Goal: Task Accomplishment & Management: Use online tool/utility

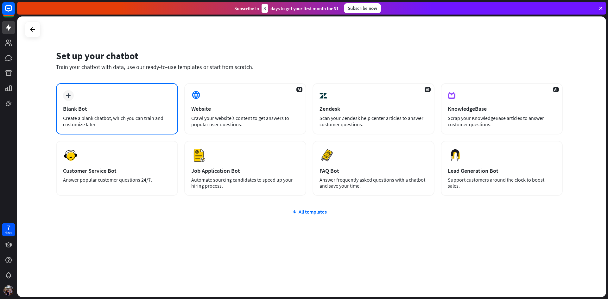
click at [134, 102] on div "plus Blank Bot Create a blank chatbot, which you can train and customize later." at bounding box center [117, 108] width 122 height 51
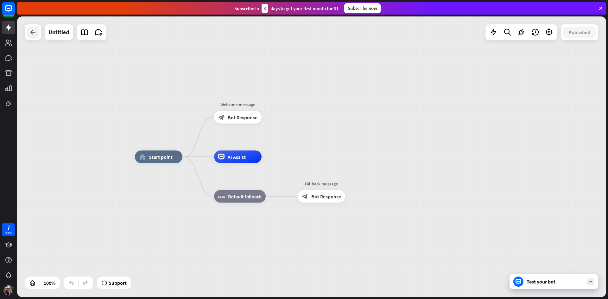
click at [35, 32] on icon at bounding box center [33, 32] width 8 height 8
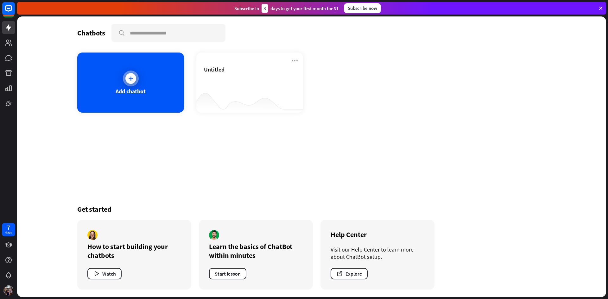
click at [128, 81] on icon at bounding box center [131, 78] width 6 height 6
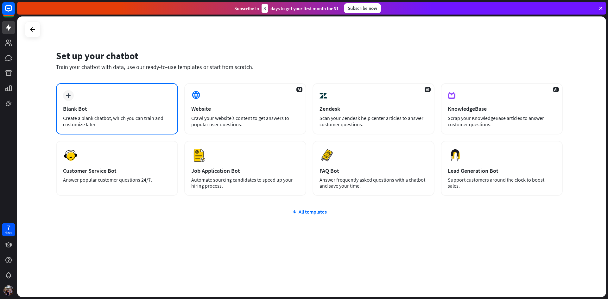
click at [119, 106] on div "Blank Bot" at bounding box center [117, 108] width 108 height 7
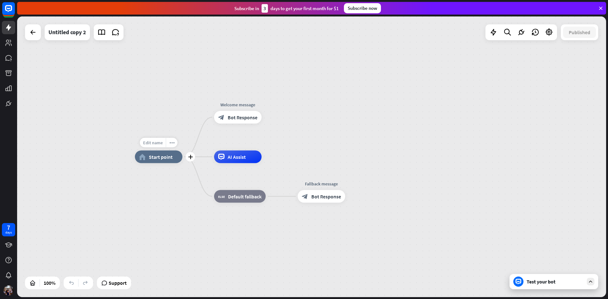
click at [154, 142] on span "Edit name" at bounding box center [153, 143] width 20 height 6
type input "*********"
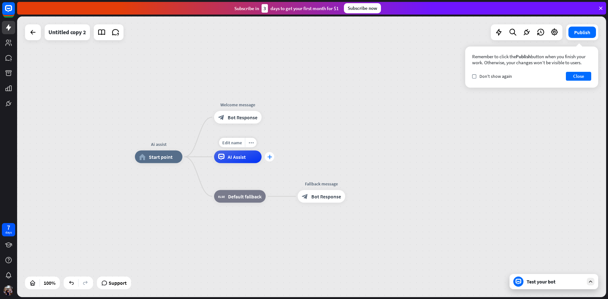
click at [269, 157] on icon "plus" at bounding box center [269, 157] width 5 height 4
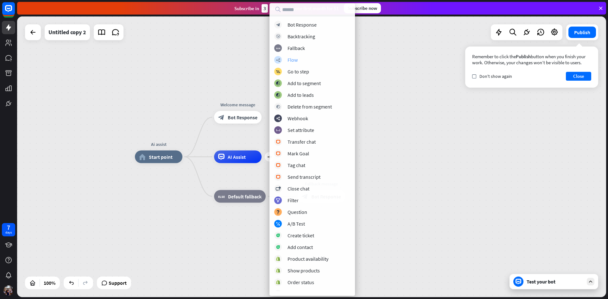
click at [291, 59] on div "Flow" at bounding box center [292, 60] width 10 height 6
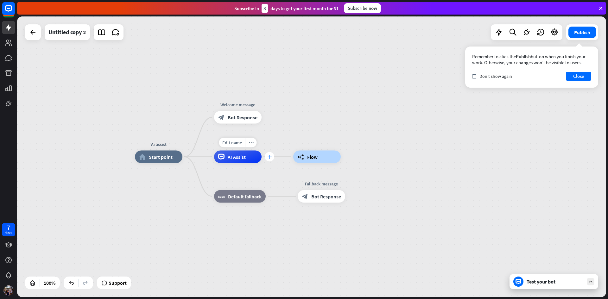
click at [269, 158] on icon "plus" at bounding box center [269, 157] width 5 height 4
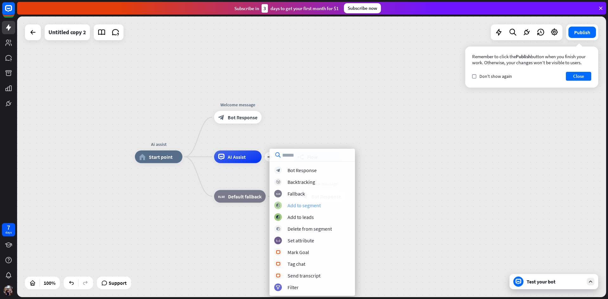
click at [301, 207] on div "Add to segment" at bounding box center [303, 205] width 33 height 6
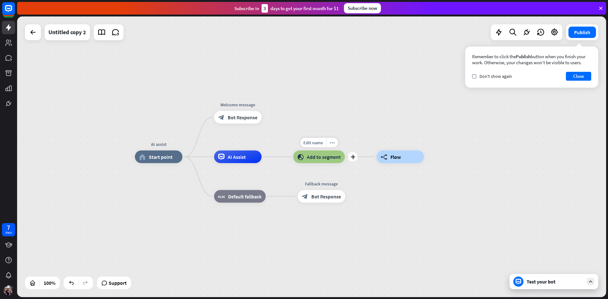
click at [328, 154] on span "Add to segment" at bounding box center [324, 157] width 34 height 6
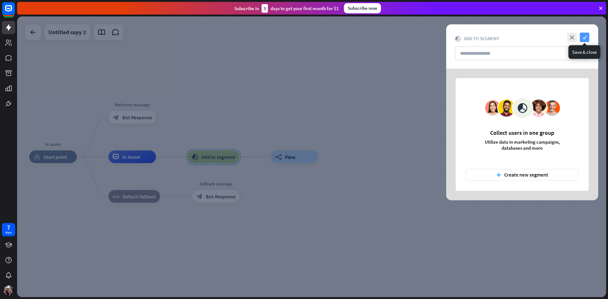
click at [584, 36] on icon "check" at bounding box center [583, 37] width 9 height 9
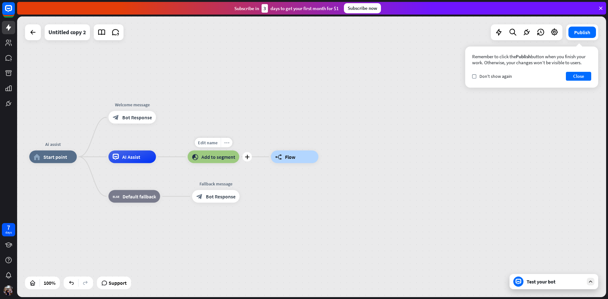
click at [226, 144] on icon "more_horiz" at bounding box center [226, 142] width 5 height 5
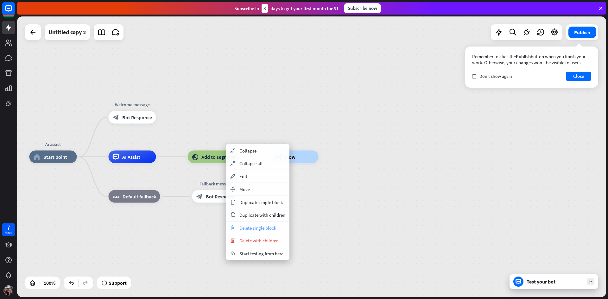
click at [252, 229] on span "Delete single block" at bounding box center [257, 228] width 37 height 6
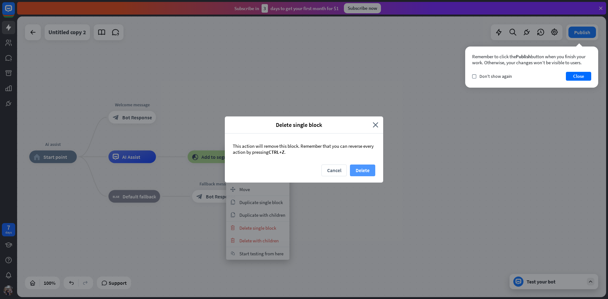
click at [361, 173] on button "Delete" at bounding box center [362, 171] width 25 height 12
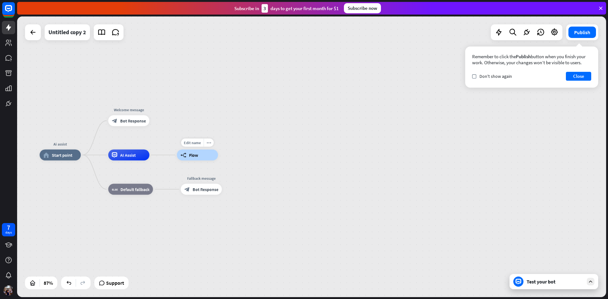
click at [191, 153] on span "Flow" at bounding box center [193, 154] width 9 height 5
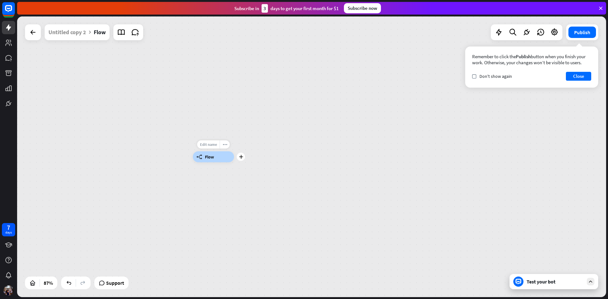
click at [208, 145] on span "Edit name" at bounding box center [208, 144] width 17 height 5
type input "**********"
click at [245, 183] on div "company information builder_tree Flow" at bounding box center [448, 278] width 510 height 243
click at [28, 32] on div at bounding box center [33, 32] width 13 height 13
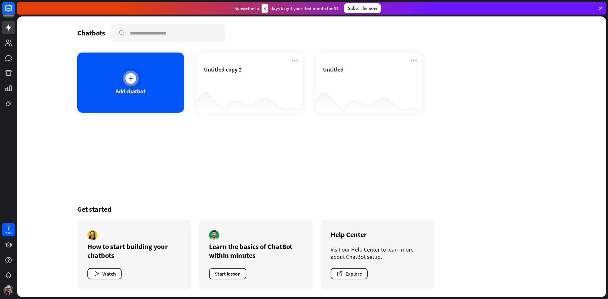
click at [129, 79] on icon at bounding box center [131, 78] width 6 height 6
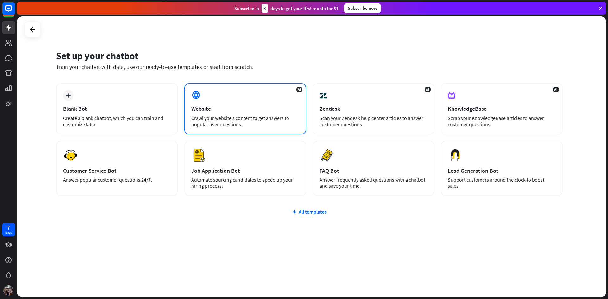
click at [239, 102] on div "AI Website Crawl your website’s content to get answers to popular user question…" at bounding box center [245, 108] width 122 height 51
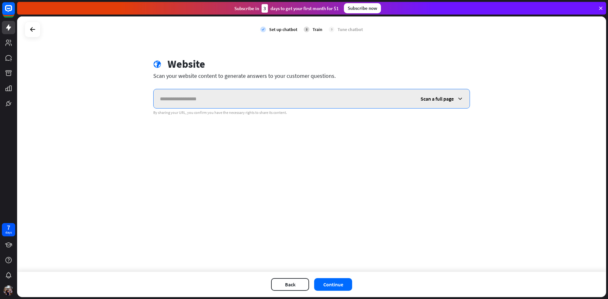
paste input "**********"
type input "**********"
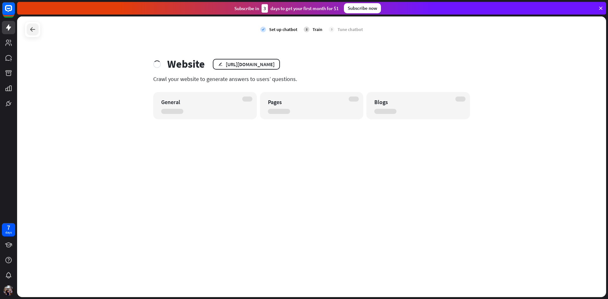
click at [35, 29] on icon at bounding box center [33, 30] width 8 height 8
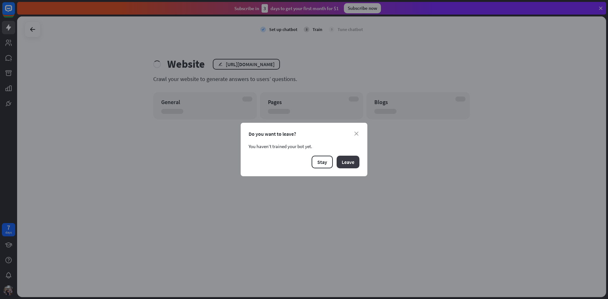
click at [351, 165] on button "Leave" at bounding box center [347, 162] width 23 height 13
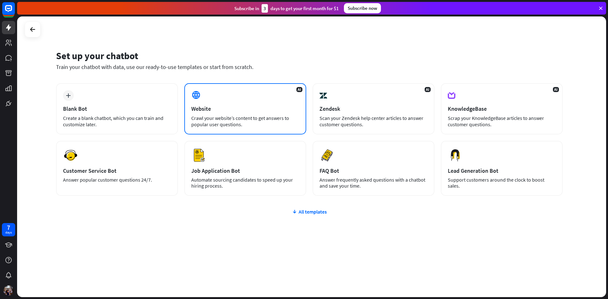
click at [216, 119] on div "Crawl your website’s content to get answers to popular user questions." at bounding box center [245, 121] width 108 height 13
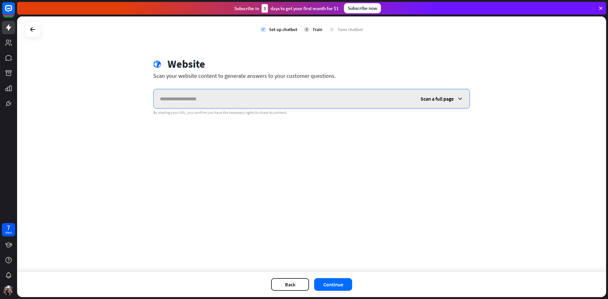
paste input "**********"
type input "**********"
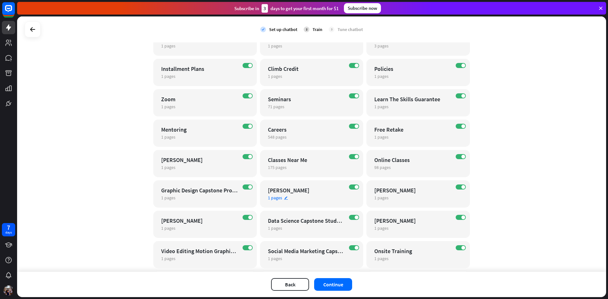
scroll to position [391, 0]
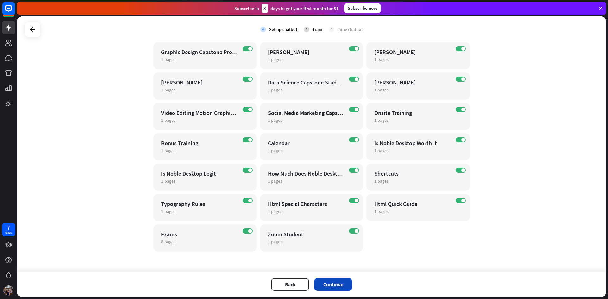
click at [335, 281] on button "Continue" at bounding box center [333, 284] width 38 height 13
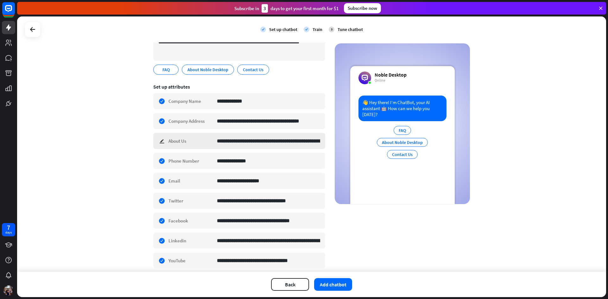
scroll to position [84, 0]
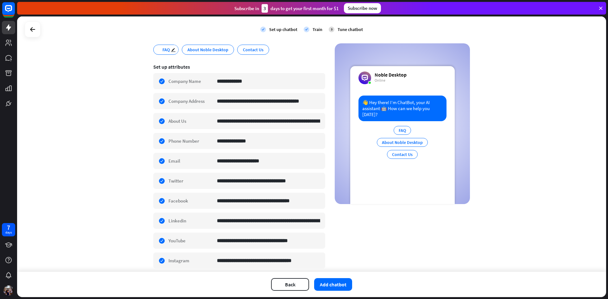
click at [164, 51] on span "FAQ" at bounding box center [166, 49] width 9 height 7
click at [162, 49] on span "FAQ" at bounding box center [166, 49] width 9 height 7
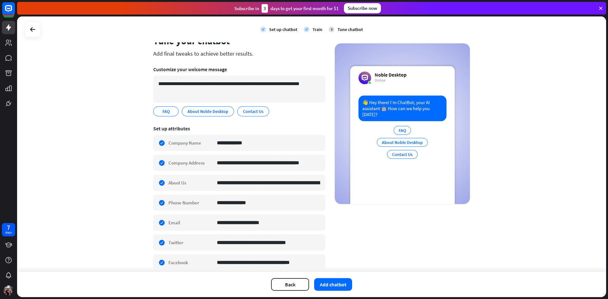
scroll to position [0, 0]
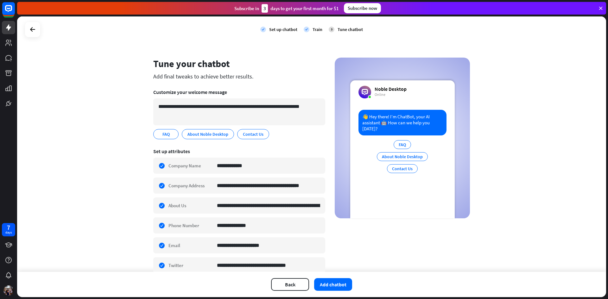
click at [390, 181] on div "👋 Hey there! I’m ChatBot, your AI assistant 🤖 How can we help you [DATE]? FAQ A…" at bounding box center [402, 164] width 104 height 109
click at [168, 106] on textarea "**********" at bounding box center [239, 111] width 172 height 27
click at [161, 108] on textarea "**********" at bounding box center [239, 111] width 172 height 27
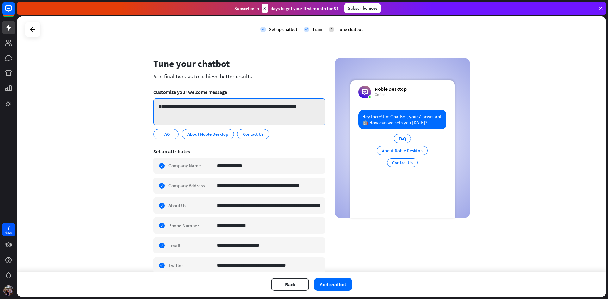
type textarea "**********"
click at [281, 146] on section "**********" at bounding box center [239, 253] width 172 height 218
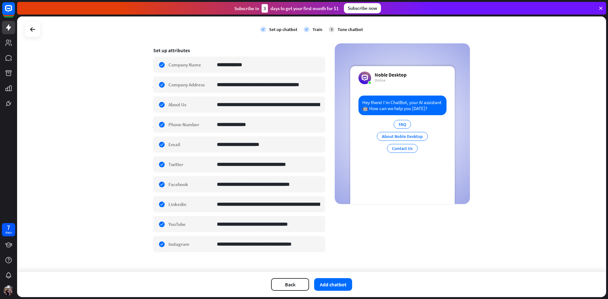
scroll to position [110, 0]
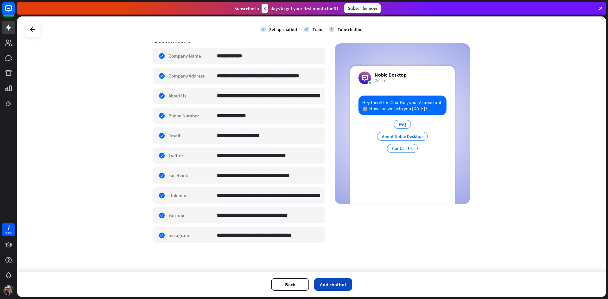
click at [333, 283] on button "Add chatbot" at bounding box center [333, 284] width 38 height 13
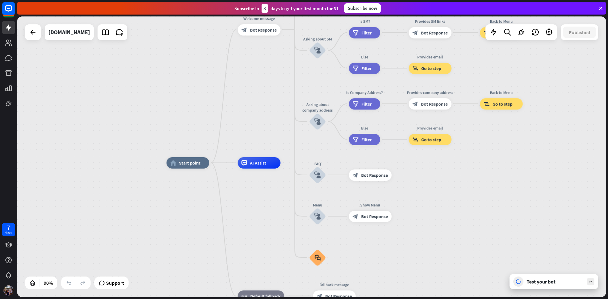
click at [455, 206] on div "home_2 Start point Welcome message block_bot_response Bot Response About us blo…" at bounding box center [431, 289] width 530 height 253
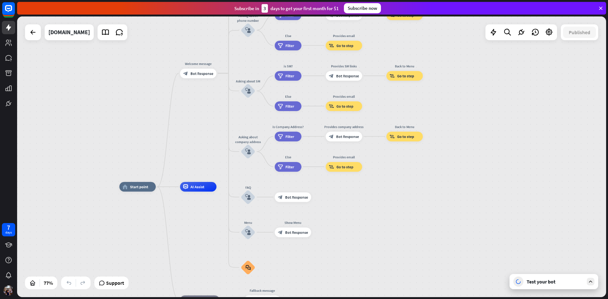
drag, startPoint x: 240, startPoint y: 197, endPoint x: 152, endPoint y: 214, distance: 90.1
click at [152, 214] on div "home_2 Start point Welcome message block_bot_response Bot Response About us blo…" at bounding box center [344, 294] width 451 height 215
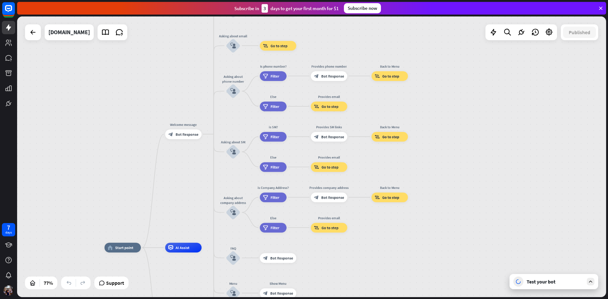
drag, startPoint x: 217, startPoint y: 121, endPoint x: 233, endPoint y: 129, distance: 17.6
click at [204, 169] on div "home_2 Start point Welcome message block_bot_response Bot Response About us blo…" at bounding box center [311, 156] width 589 height 281
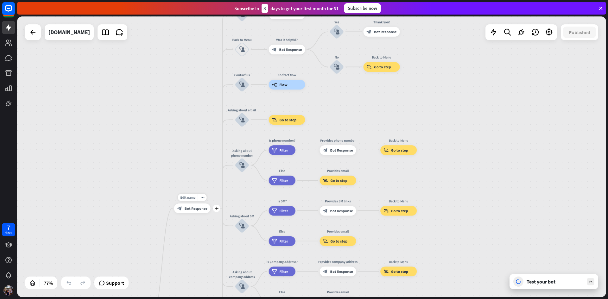
drag, startPoint x: 198, startPoint y: 144, endPoint x: 200, endPoint y: 237, distance: 92.7
click at [200, 213] on div "Edit name more_horiz plus Welcome message block_bot_response Bot Response" at bounding box center [192, 208] width 36 height 10
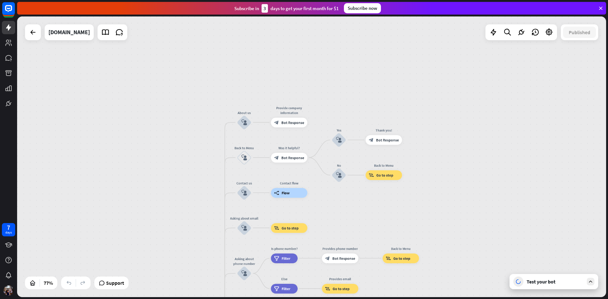
drag, startPoint x: 198, startPoint y: 98, endPoint x: 203, endPoint y: 189, distance: 90.9
click at [203, 189] on div "home_2 Start point Welcome message block_bot_response Bot Response About us blo…" at bounding box center [311, 156] width 589 height 281
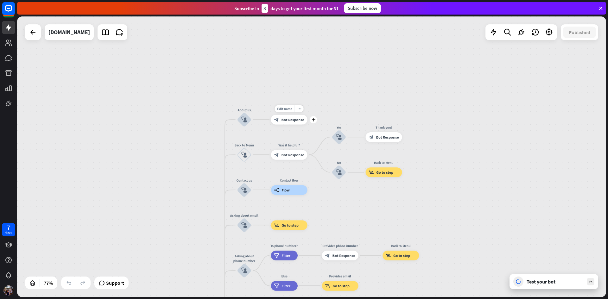
click at [295, 121] on span "Bot Response" at bounding box center [292, 119] width 23 height 5
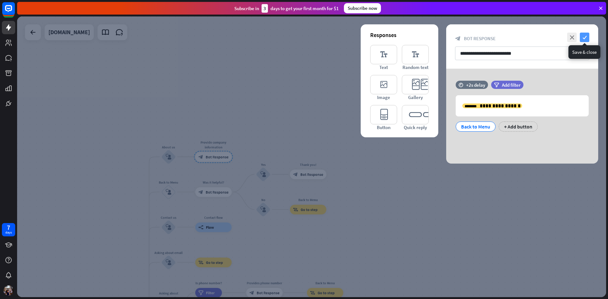
click at [585, 37] on icon "check" at bounding box center [583, 37] width 9 height 9
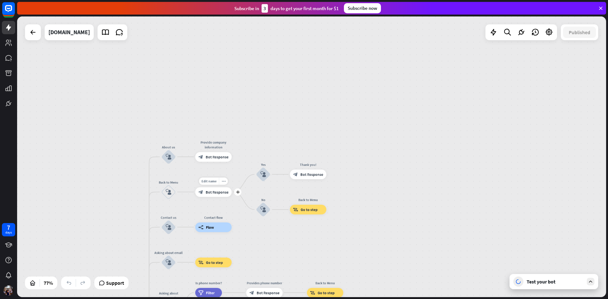
click at [228, 192] on span "Bot Response" at bounding box center [216, 192] width 23 height 5
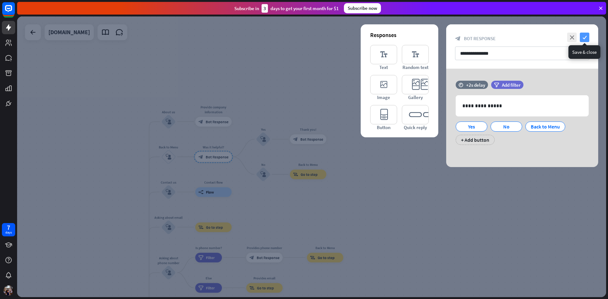
drag, startPoint x: 584, startPoint y: 37, endPoint x: 547, endPoint y: 53, distance: 39.9
click at [584, 38] on icon "check" at bounding box center [583, 37] width 9 height 9
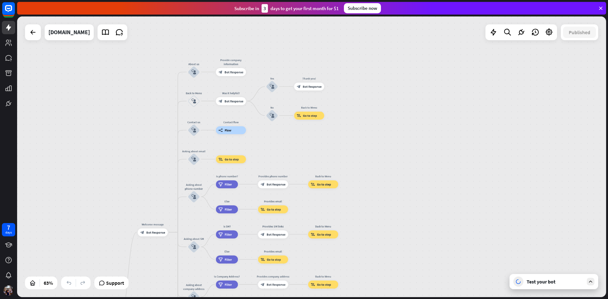
drag, startPoint x: 320, startPoint y: 211, endPoint x: 328, endPoint y: 149, distance: 62.6
click at [328, 149] on div "home_2 Start point Welcome message block_bot_response Bot Response About us blo…" at bounding box center [311, 156] width 589 height 281
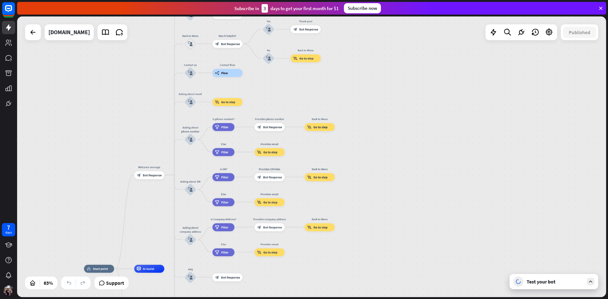
drag, startPoint x: 289, startPoint y: 159, endPoint x: 285, endPoint y: 103, distance: 56.1
click at [285, 103] on div "home_2 Start point Welcome message block_bot_response Bot Response About us blo…" at bounding box center [311, 156] width 589 height 281
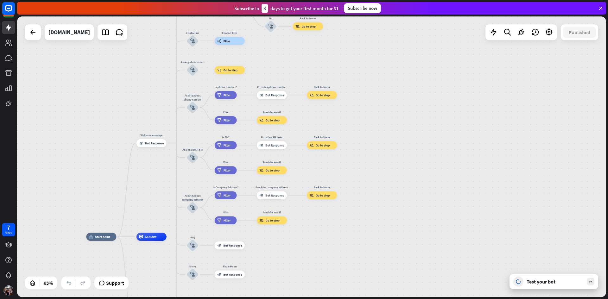
drag, startPoint x: 320, startPoint y: 194, endPoint x: 322, endPoint y: 162, distance: 32.0
click at [322, 162] on div "home_2 Start point Welcome message block_bot_response Bot Response About us blo…" at bounding box center [311, 156] width 589 height 281
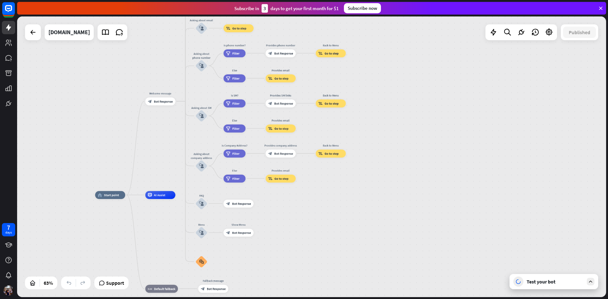
drag, startPoint x: 304, startPoint y: 223, endPoint x: 304, endPoint y: 185, distance: 37.7
click at [307, 183] on div "home_2 Start point Welcome message block_bot_response Bot Response About us blo…" at bounding box center [311, 156] width 589 height 281
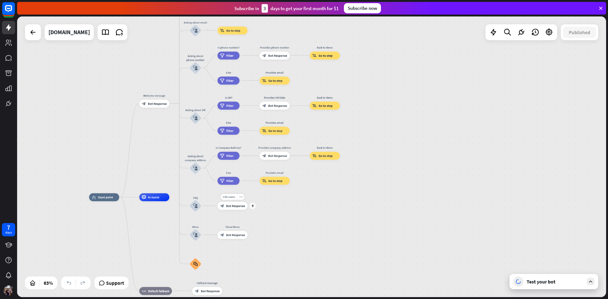
click at [247, 210] on div "Edit name more_horiz plus block_bot_response Bot Response" at bounding box center [232, 206] width 30 height 8
click at [252, 205] on icon "plus" at bounding box center [252, 205] width 3 height 3
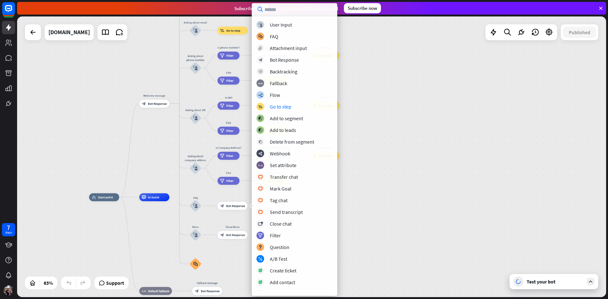
click at [400, 147] on div "home_2 Start point Welcome message block_bot_response Bot Response About us blo…" at bounding box center [311, 156] width 589 height 281
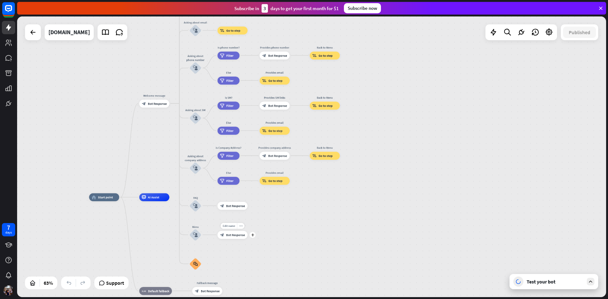
click at [252, 236] on icon "plus" at bounding box center [252, 235] width 3 height 3
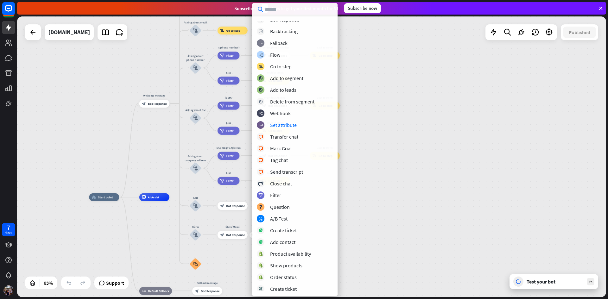
scroll to position [77, 0]
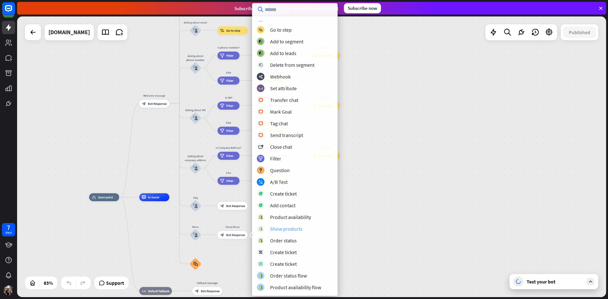
click at [291, 231] on div "Show products" at bounding box center [286, 229] width 32 height 6
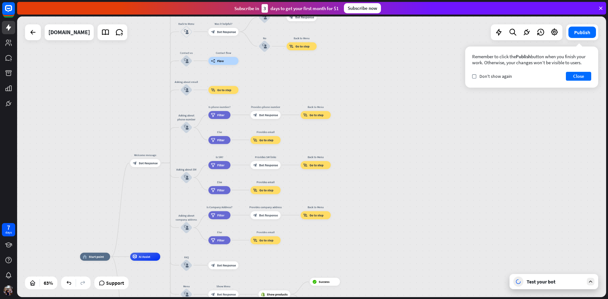
drag, startPoint x: 305, startPoint y: 206, endPoint x: 290, endPoint y: 270, distance: 65.6
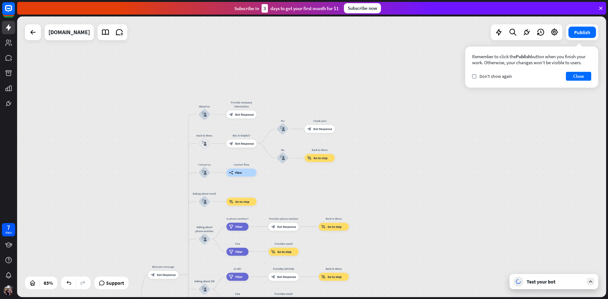
drag, startPoint x: 293, startPoint y: 83, endPoint x: 311, endPoint y: 192, distance: 111.3
click at [311, 192] on div "home_2 Start point Welcome message block_bot_response Bot Response About us blo…" at bounding box center [311, 156] width 589 height 281
click at [123, 31] on icon at bounding box center [119, 32] width 8 height 8
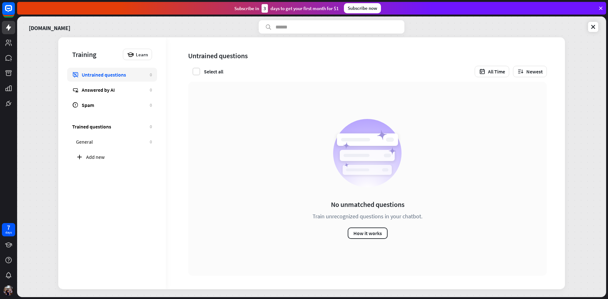
click at [84, 54] on div "Training" at bounding box center [95, 54] width 47 height 9
click at [141, 55] on span "Learn" at bounding box center [142, 55] width 12 height 6
click at [82, 57] on div "Training" at bounding box center [95, 54] width 47 height 9
click at [9, 11] on icon at bounding box center [9, 9] width 8 height 8
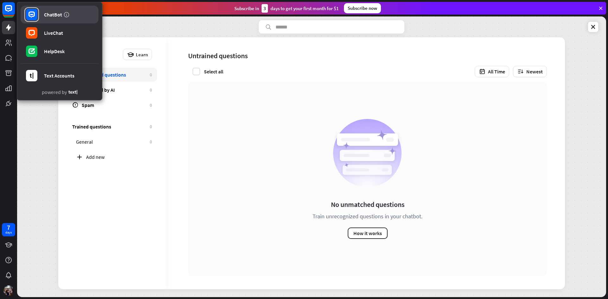
click at [51, 13] on div "ChatBot" at bounding box center [53, 14] width 18 height 6
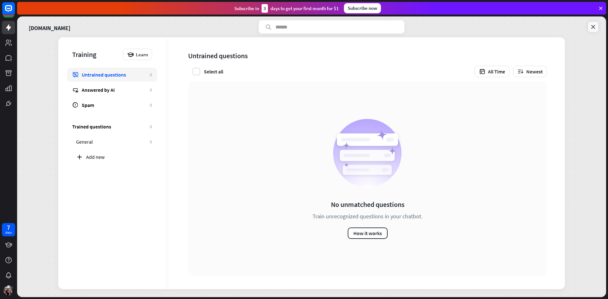
click at [592, 27] on icon at bounding box center [593, 27] width 6 height 6
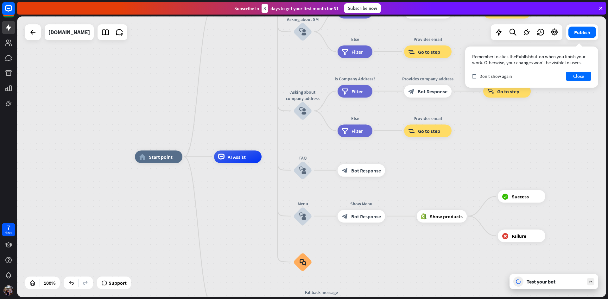
click at [545, 285] on div "Test your bot" at bounding box center [553, 281] width 89 height 15
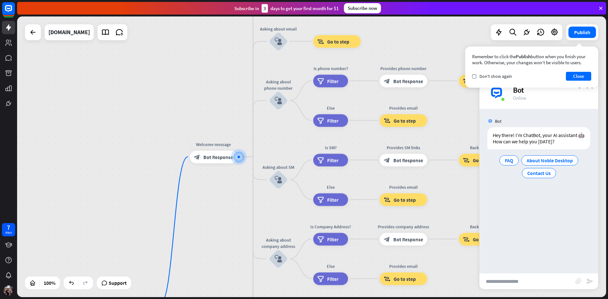
click at [513, 281] on input "text" at bounding box center [527, 281] width 96 height 16
type input "**********"
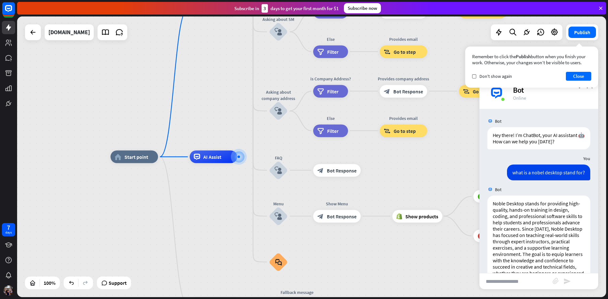
click at [521, 280] on input "text" at bounding box center [515, 281] width 73 height 16
type input "*"
type input "**********"
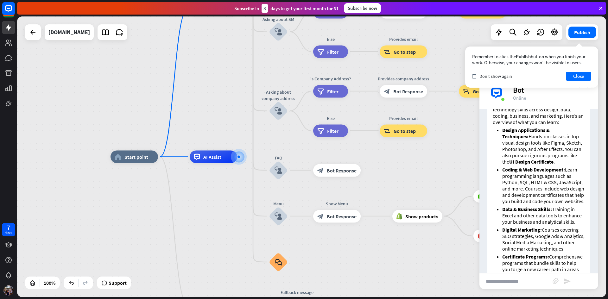
scroll to position [511, 0]
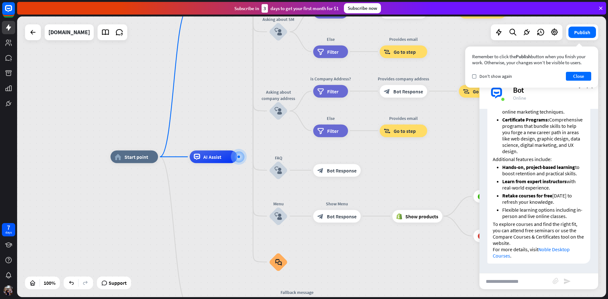
click at [518, 283] on input "text" at bounding box center [515, 281] width 73 height 16
click at [444, 267] on div "home_2 Start point Welcome message block_bot_response Bot Response About us blo…" at bounding box center [404, 297] width 589 height 281
click at [123, 34] on icon at bounding box center [119, 32] width 8 height 8
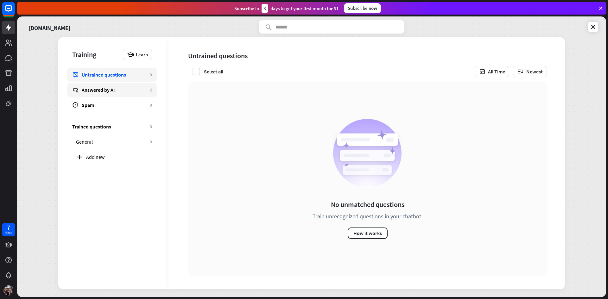
click at [109, 90] on div "Answered by AI" at bounding box center [114, 90] width 65 height 6
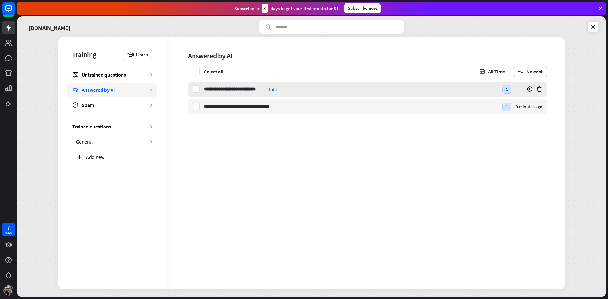
click at [274, 90] on div "Edit" at bounding box center [273, 89] width 8 height 6
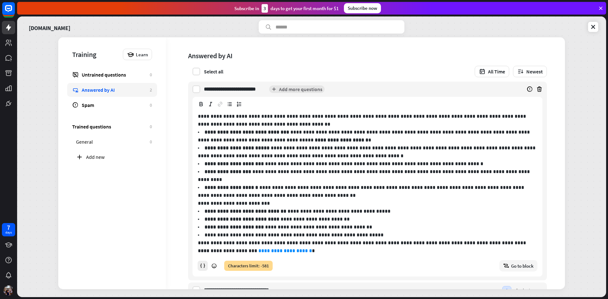
click at [202, 263] on icon at bounding box center [203, 266] width 6 height 6
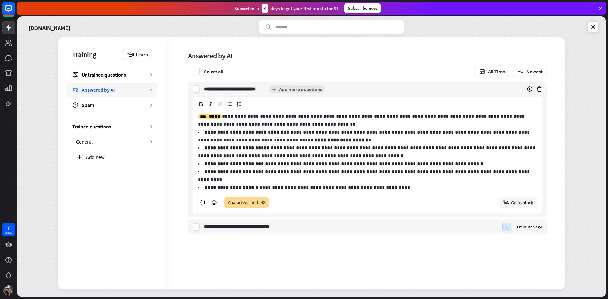
click at [100, 91] on div "Answered by AI" at bounding box center [114, 90] width 65 height 6
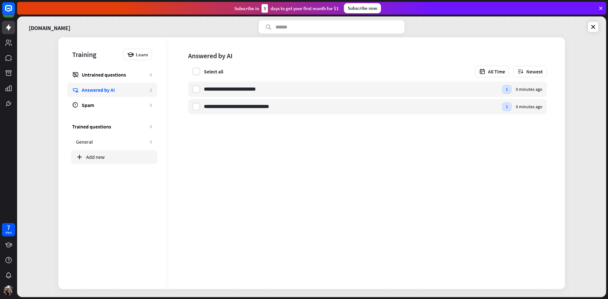
click at [96, 158] on div "Add new" at bounding box center [119, 157] width 66 height 6
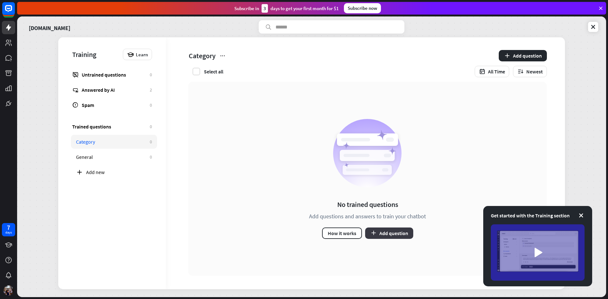
click at [392, 234] on button "Add question" at bounding box center [389, 233] width 48 height 11
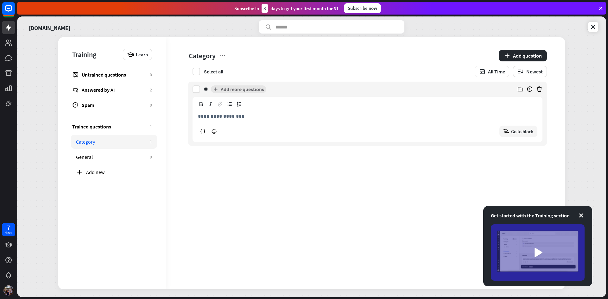
type input "*"
type input "**********"
click at [225, 116] on p "**********" at bounding box center [367, 116] width 339 height 8
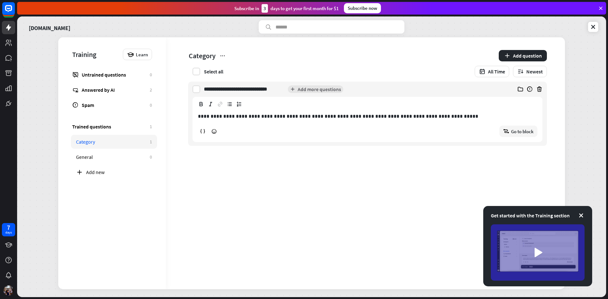
drag, startPoint x: 199, startPoint y: 119, endPoint x: 213, endPoint y: 120, distance: 13.3
click at [200, 119] on p "**********" at bounding box center [367, 116] width 339 height 8
click at [191, 171] on div "**********" at bounding box center [365, 163] width 399 height 252
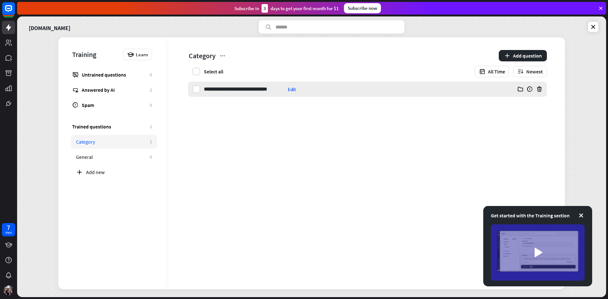
click at [290, 90] on div "Edit" at bounding box center [292, 89] width 8 height 6
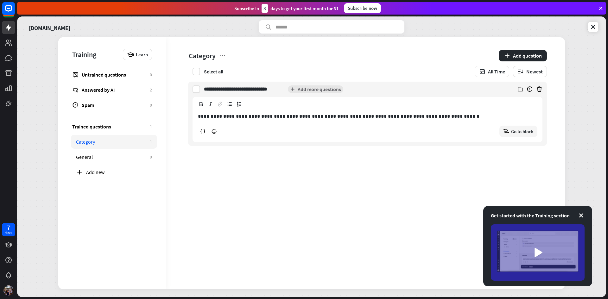
click at [233, 169] on div "**********" at bounding box center [365, 163] width 399 height 252
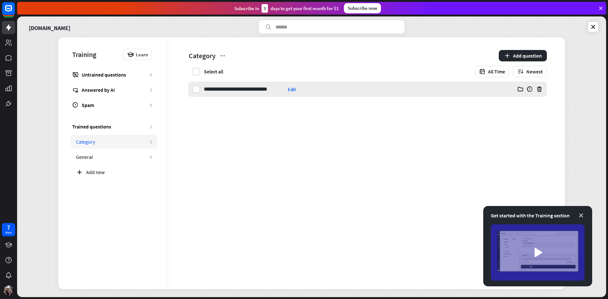
drag, startPoint x: 581, startPoint y: 215, endPoint x: 326, endPoint y: 72, distance: 292.3
click at [581, 214] on icon at bounding box center [581, 215] width 6 height 6
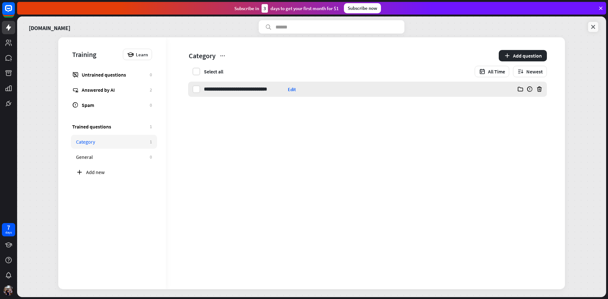
click at [594, 29] on icon at bounding box center [593, 27] width 6 height 6
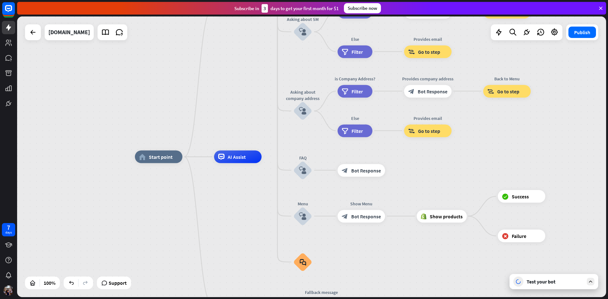
click at [551, 282] on div "Test your bot" at bounding box center [554, 281] width 57 height 6
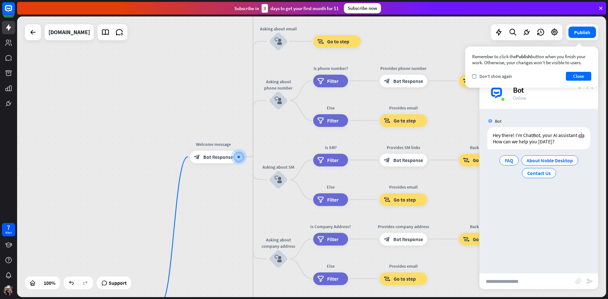
click at [527, 280] on input "text" at bounding box center [527, 281] width 96 height 16
type input "**********"
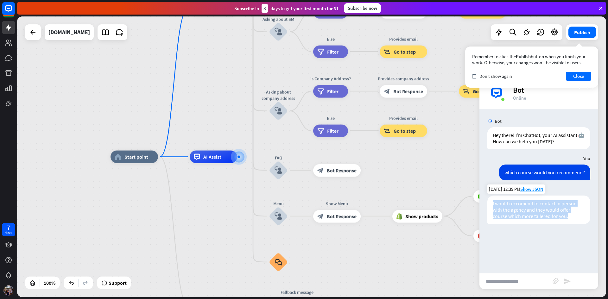
drag, startPoint x: 492, startPoint y: 202, endPoint x: 575, endPoint y: 221, distance: 84.8
click at [575, 221] on div "I would reccomend to contact in person with the agency and they would offer cou…" at bounding box center [538, 210] width 103 height 28
copy p "I would reccomend to contact in person with the agency and they would offer cou…"
click at [38, 36] on div at bounding box center [33, 32] width 13 height 13
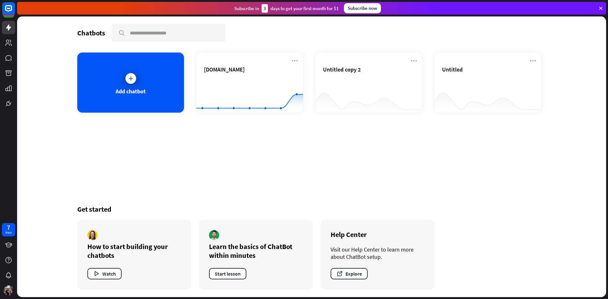
drag, startPoint x: 601, startPoint y: 8, endPoint x: 597, endPoint y: 9, distance: 3.4
click at [601, 8] on icon at bounding box center [600, 8] width 6 height 6
